Goal: Information Seeking & Learning: Compare options

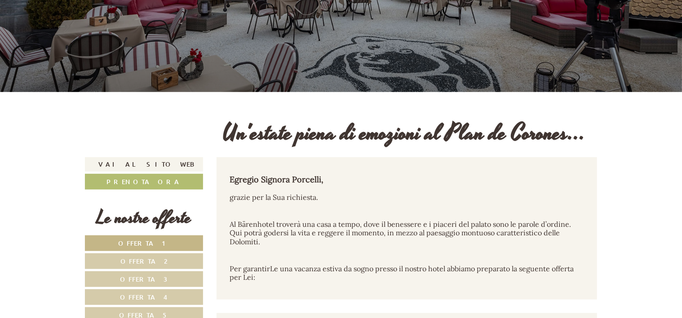
scroll to position [180, 0]
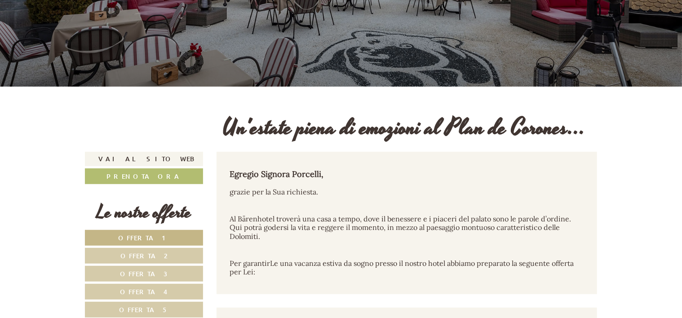
click at [154, 232] on link "Offerta 1" at bounding box center [144, 238] width 118 height 16
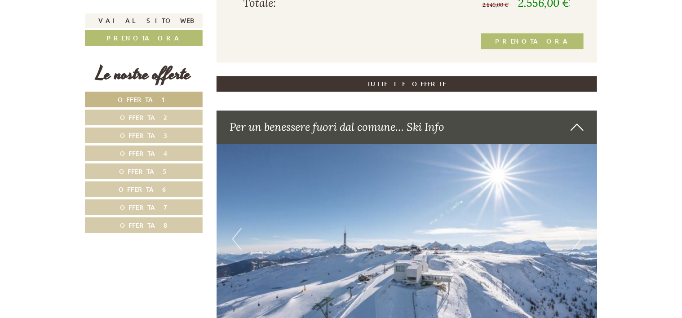
scroll to position [1386, 0]
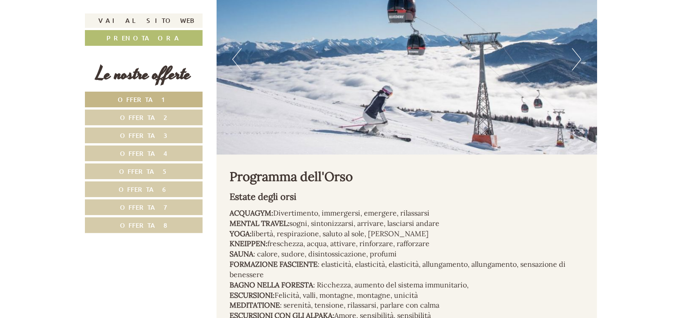
click at [143, 119] on span "Offerta 2" at bounding box center [143, 117] width 47 height 9
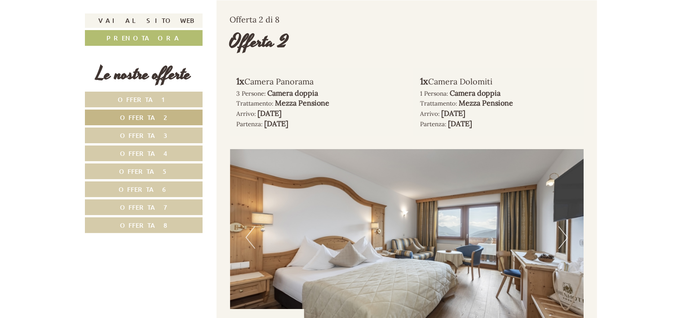
click at [180, 217] on link "Offerta 8" at bounding box center [144, 225] width 118 height 16
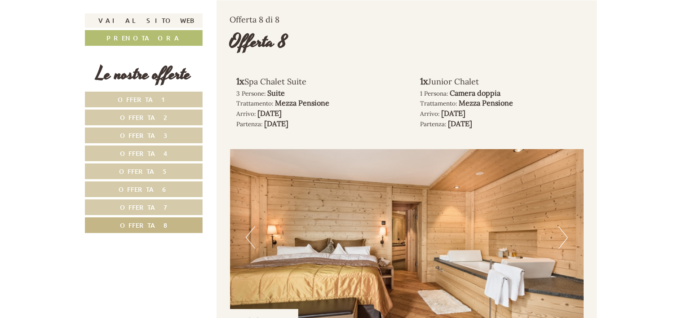
click at [173, 210] on link "Offerta 7" at bounding box center [144, 208] width 118 height 16
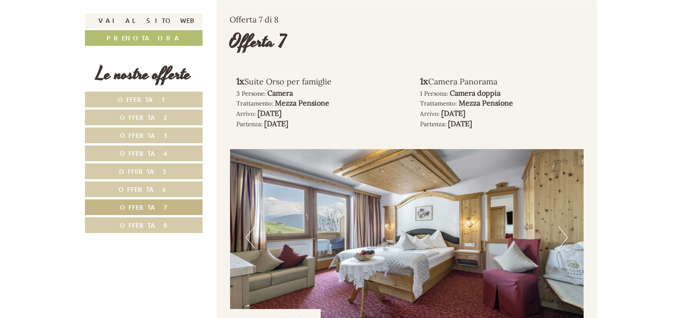
click at [165, 193] on link "Offerta 6" at bounding box center [144, 190] width 118 height 16
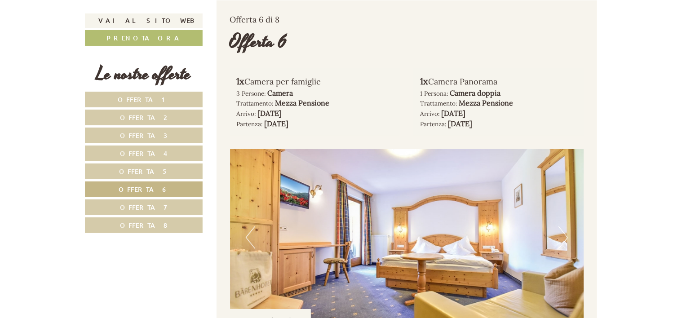
drag, startPoint x: 160, startPoint y: 173, endPoint x: 156, endPoint y: 167, distance: 7.0
click at [159, 173] on span "Offerta 5" at bounding box center [143, 171] width 49 height 9
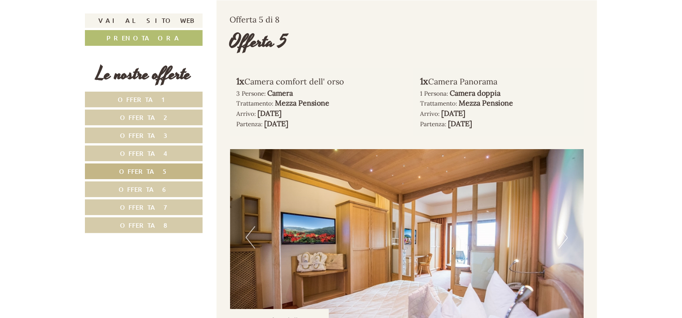
click at [151, 153] on span "Offerta 4" at bounding box center [144, 153] width 48 height 9
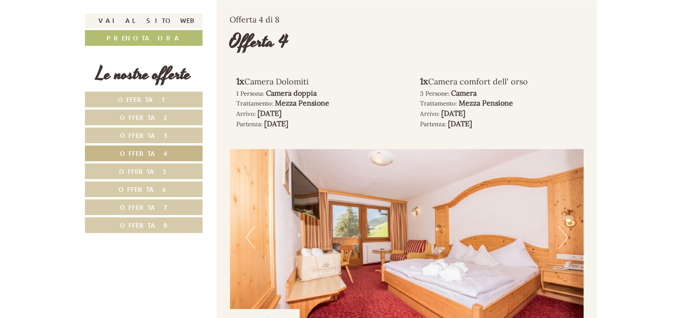
click at [148, 137] on span "Offerta 3" at bounding box center [144, 135] width 48 height 9
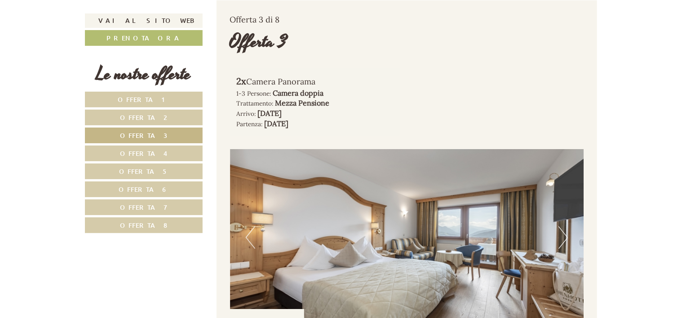
click at [145, 104] on link "Offerta 1" at bounding box center [144, 100] width 118 height 16
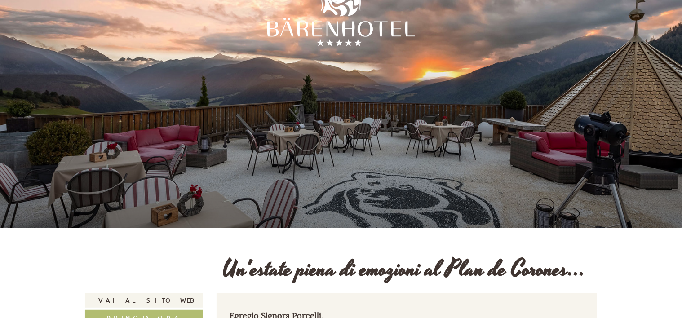
scroll to position [0, 0]
